Goal: Find contact information: Find contact information

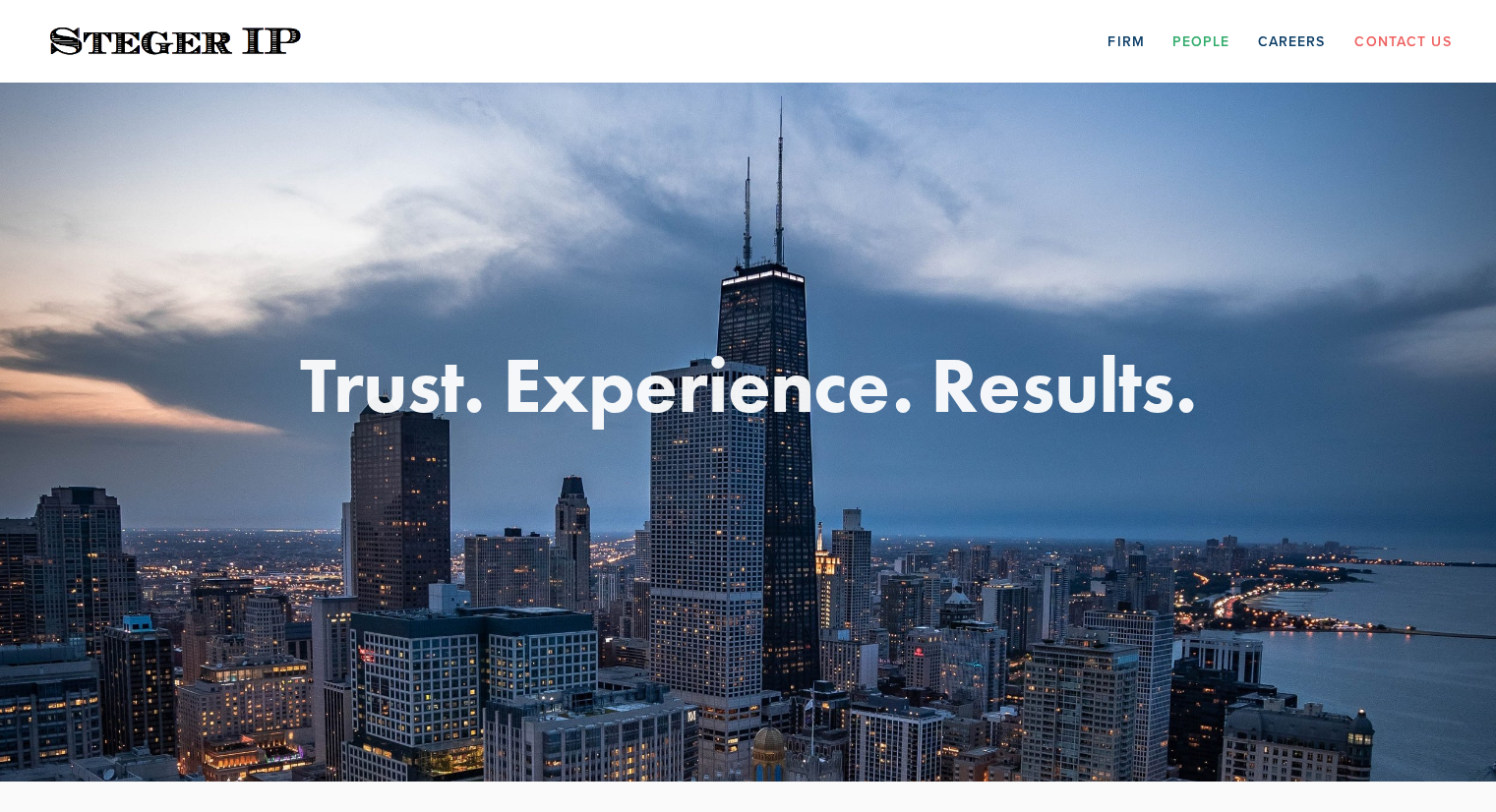
click at [1215, 41] on link "People" at bounding box center [1201, 41] width 58 height 31
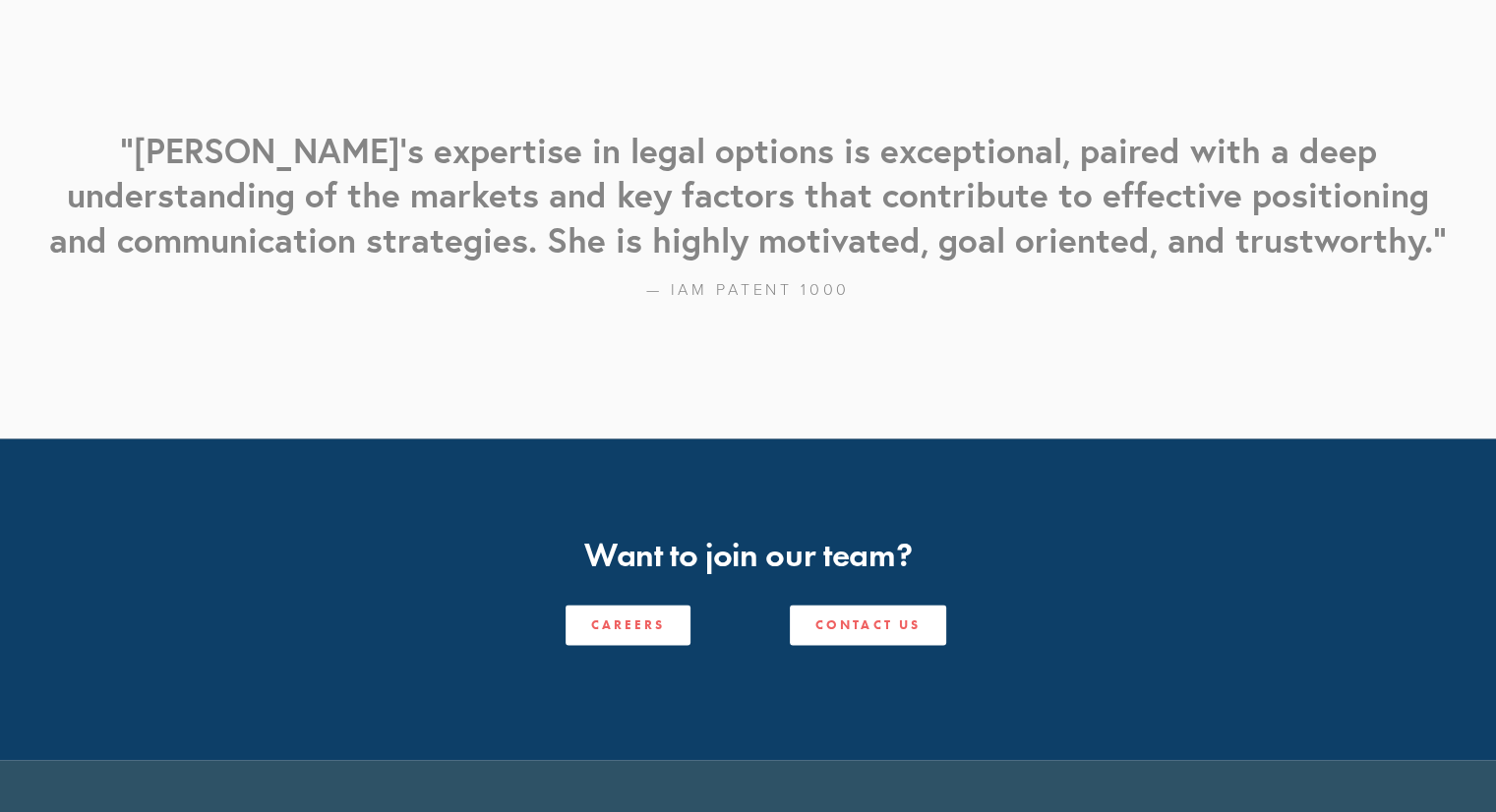
scroll to position [2509, 0]
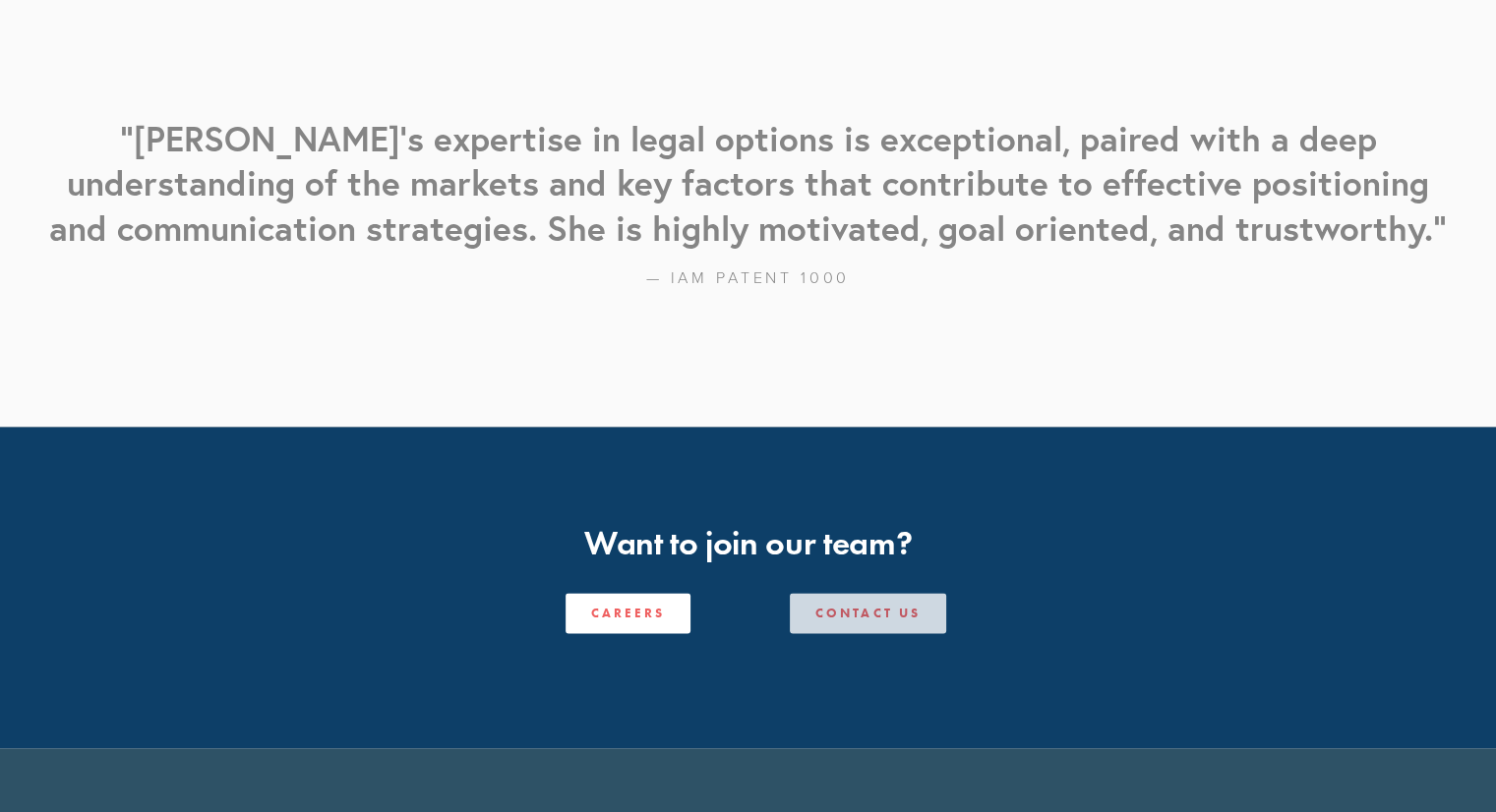
click at [893, 593] on link "Contact Us" at bounding box center [867, 613] width 156 height 41
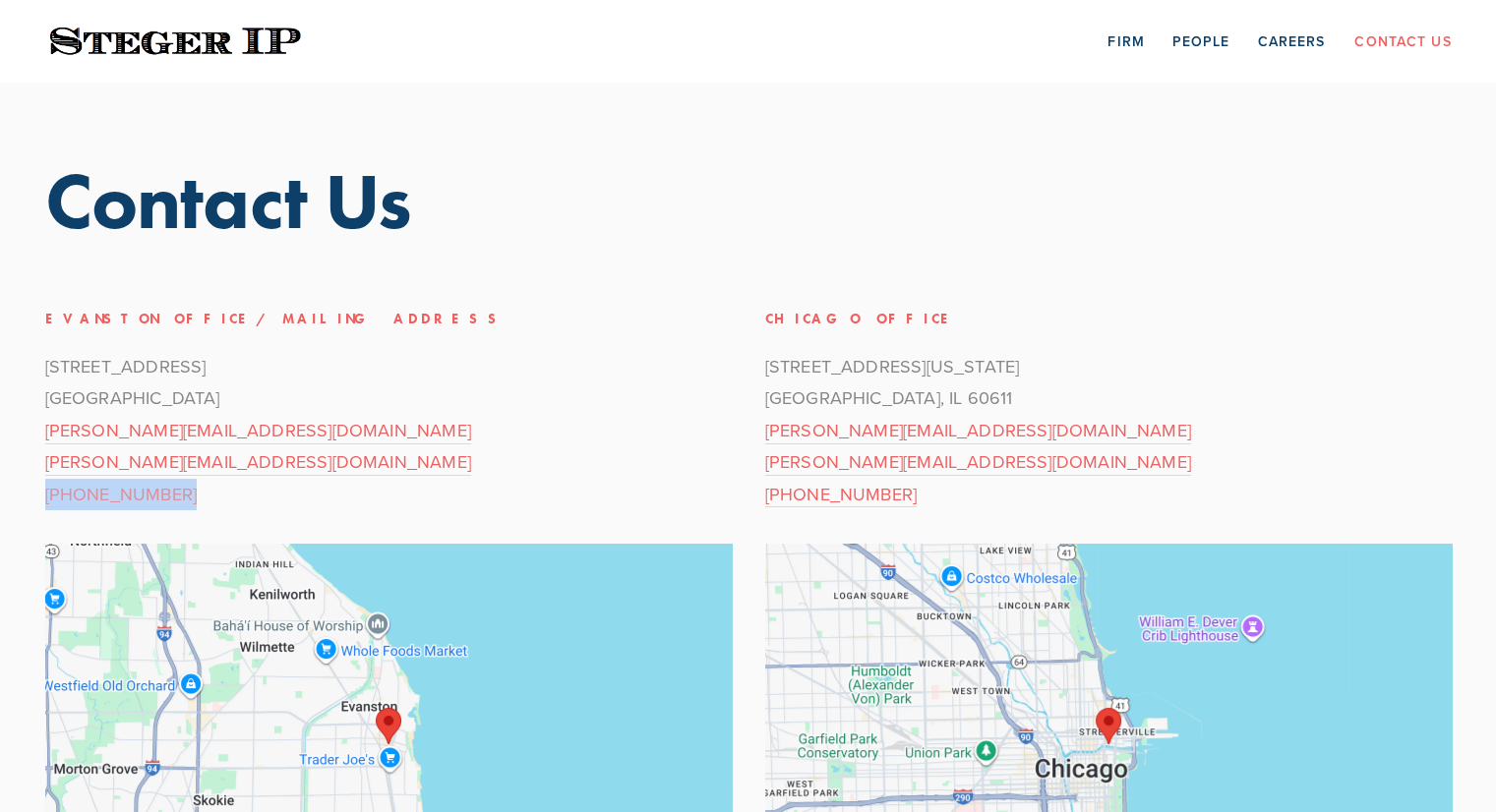
drag, startPoint x: 166, startPoint y: 500, endPoint x: 45, endPoint y: 504, distance: 121.1
click at [45, 504] on p "[STREET_ADDRESS] [PERSON_NAME][EMAIL_ADDRESS][DOMAIN_NAME] [PERSON_NAME][EMAIL_…" at bounding box center [388, 431] width 687 height 159
copy link "[PHONE_NUMBER]"
